Goal: Complete application form

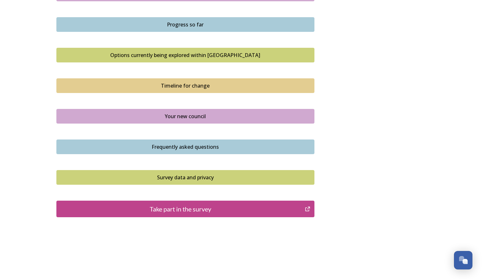
scroll to position [407, 0]
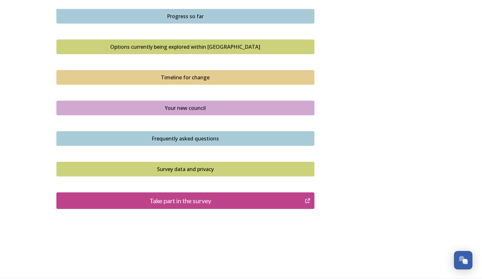
click at [177, 201] on div "Take part in the survey" at bounding box center [181, 201] width 242 height 10
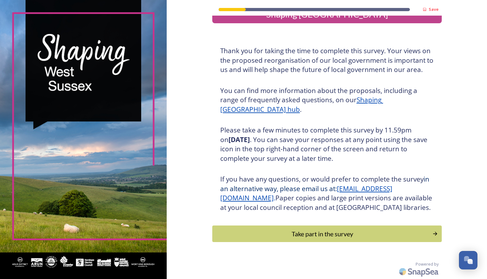
scroll to position [27, 0]
click at [314, 237] on div "Take part in the survey" at bounding box center [323, 234] width 216 height 10
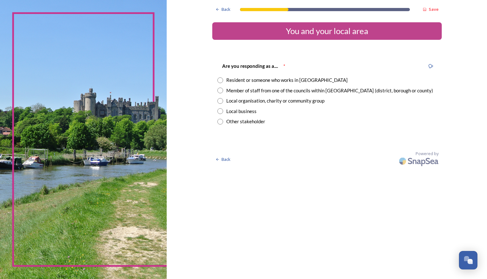
click at [220, 91] on input "radio" at bounding box center [220, 91] width 6 height 6
radio input "true"
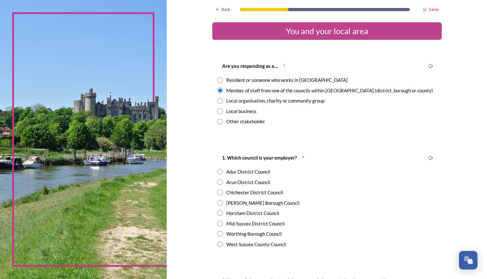
click at [217, 245] on input "radio" at bounding box center [220, 245] width 6 height 6
radio input "true"
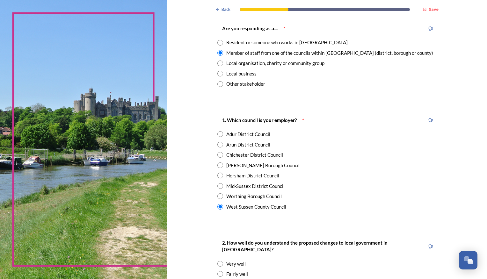
scroll to position [159, 0]
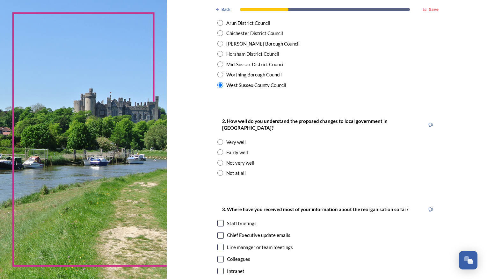
click at [218, 150] on input "radio" at bounding box center [220, 153] width 6 height 6
radio input "true"
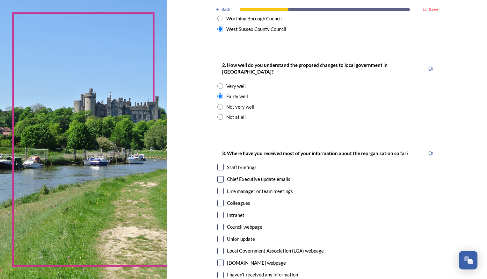
scroll to position [223, 0]
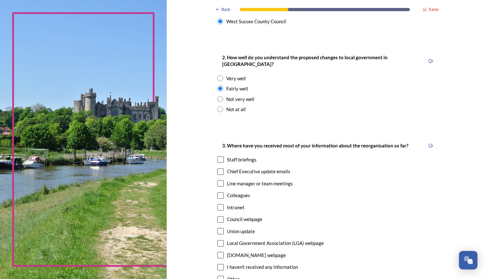
click at [217, 157] on input "checkbox" at bounding box center [220, 160] width 6 height 6
checkbox input "true"
click at [218, 169] on input "checkbox" at bounding box center [220, 172] width 6 height 6
checkbox input "true"
click at [217, 180] on input "checkbox" at bounding box center [220, 183] width 6 height 6
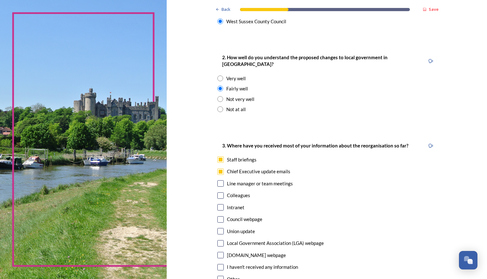
checkbox input "true"
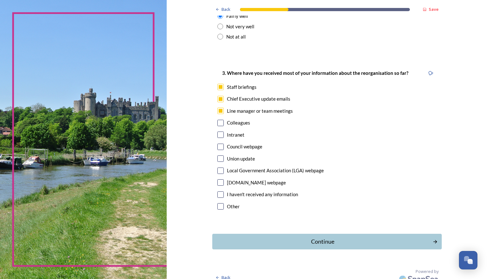
scroll to position [297, 0]
click at [325, 237] on div "Continue" at bounding box center [323, 241] width 216 height 9
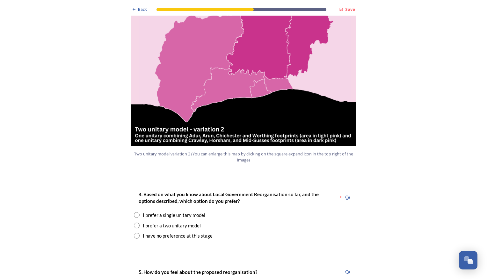
scroll to position [733, 0]
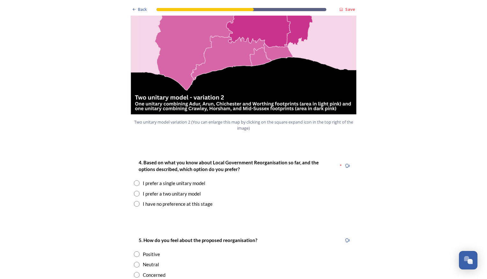
click at [135, 191] on input "radio" at bounding box center [137, 194] width 6 height 6
radio input "true"
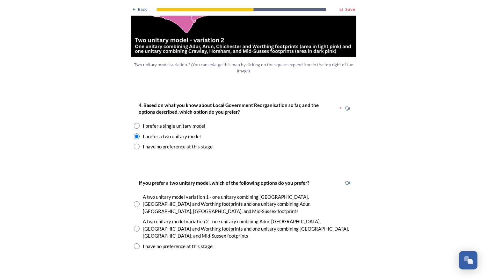
scroll to position [797, 0]
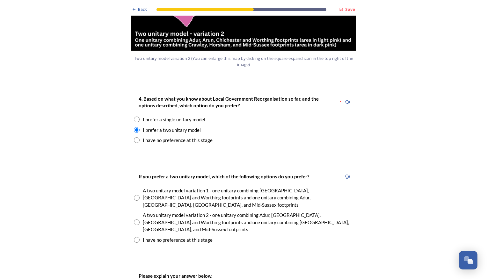
click at [135, 220] on input "radio" at bounding box center [137, 223] width 6 height 6
radio input "true"
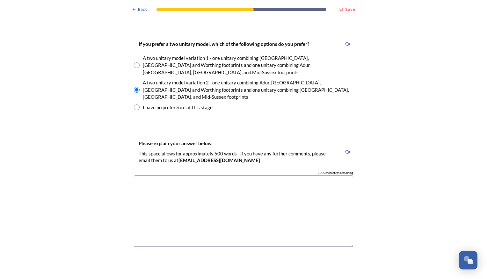
scroll to position [1020, 0]
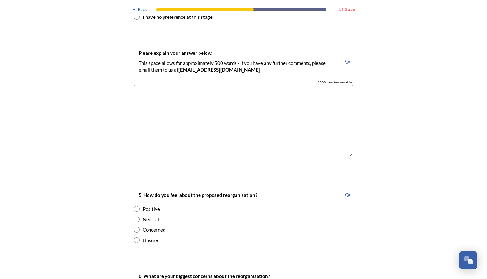
click at [134, 238] on input "radio" at bounding box center [137, 241] width 6 height 6
radio input "true"
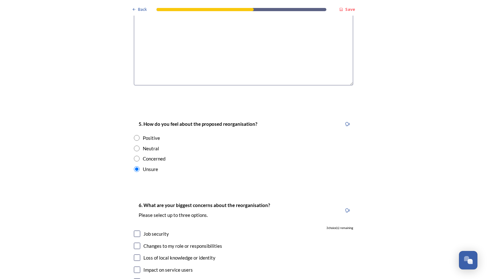
scroll to position [1116, 0]
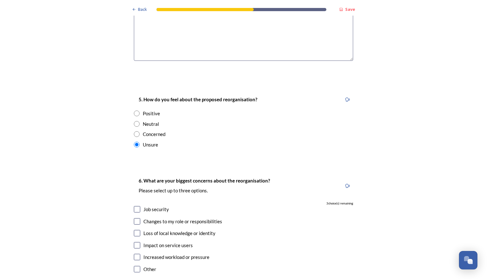
click at [136, 206] on input "checkbox" at bounding box center [137, 209] width 6 height 6
checkbox input "true"
click at [136, 218] on input "checkbox" at bounding box center [137, 221] width 6 height 6
checkbox input "true"
click at [136, 204] on div "6. What are your biggest concerns about the reorganisation? Please select up to…" at bounding box center [244, 226] width 230 height 110
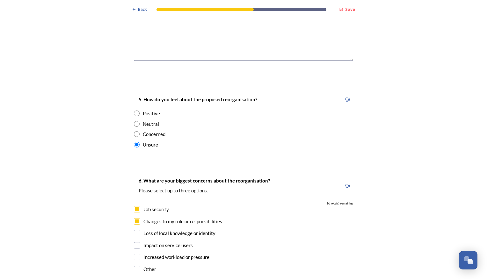
click at [134, 230] on input "checkbox" at bounding box center [137, 233] width 6 height 6
checkbox input "true"
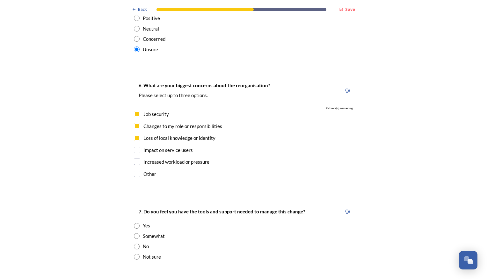
scroll to position [1212, 0]
click at [137, 233] on input "radio" at bounding box center [137, 236] width 6 height 6
radio input "true"
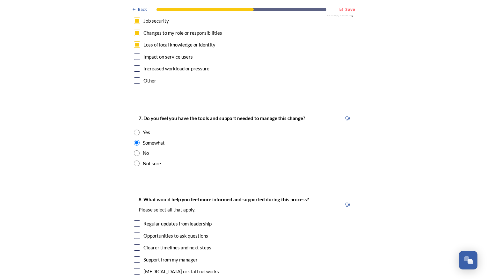
scroll to position [1307, 0]
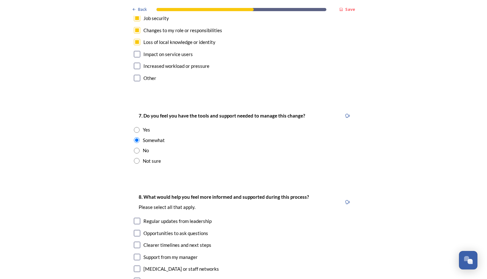
click at [134, 218] on input "checkbox" at bounding box center [137, 221] width 6 height 6
checkbox input "true"
click at [136, 242] on input "checkbox" at bounding box center [137, 245] width 6 height 6
checkbox input "true"
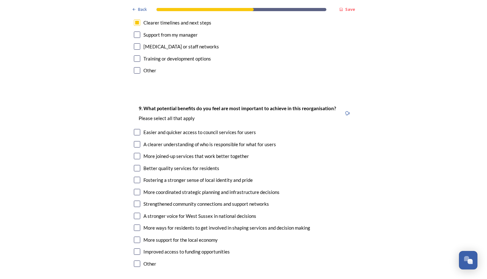
scroll to position [1530, 0]
click at [135, 212] on input "checkbox" at bounding box center [137, 215] width 6 height 6
checkbox input "true"
click at [135, 152] on input "checkbox" at bounding box center [137, 155] width 6 height 6
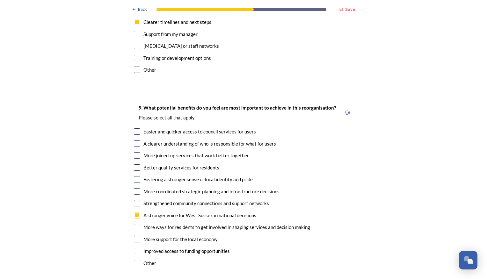
click at [135, 152] on input "checkbox" at bounding box center [137, 155] width 6 height 6
checkbox input "true"
click at [134, 141] on input "checkbox" at bounding box center [137, 144] width 6 height 6
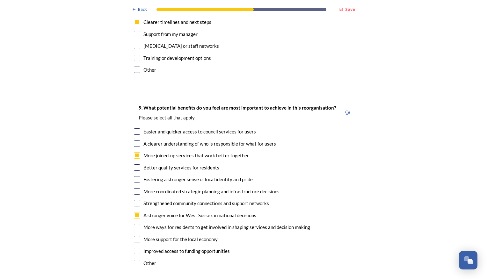
checkbox input "true"
click at [135, 128] on input "checkbox" at bounding box center [137, 131] width 6 height 6
checkbox input "true"
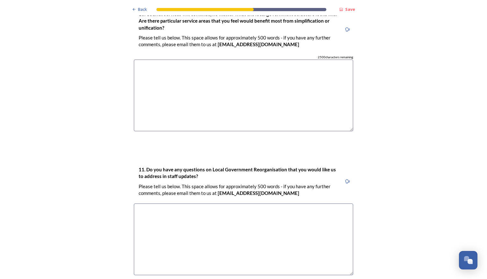
scroll to position [1861, 0]
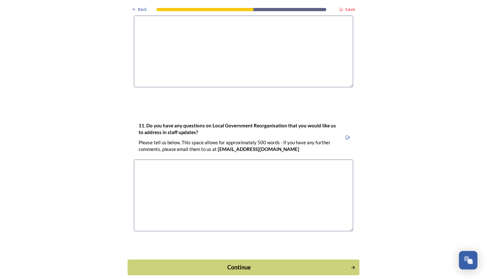
click at [246, 263] on div "Continue" at bounding box center [239, 267] width 216 height 9
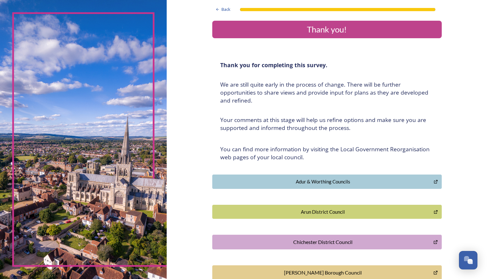
scroll to position [0, 0]
